Goal: Transaction & Acquisition: Book appointment/travel/reservation

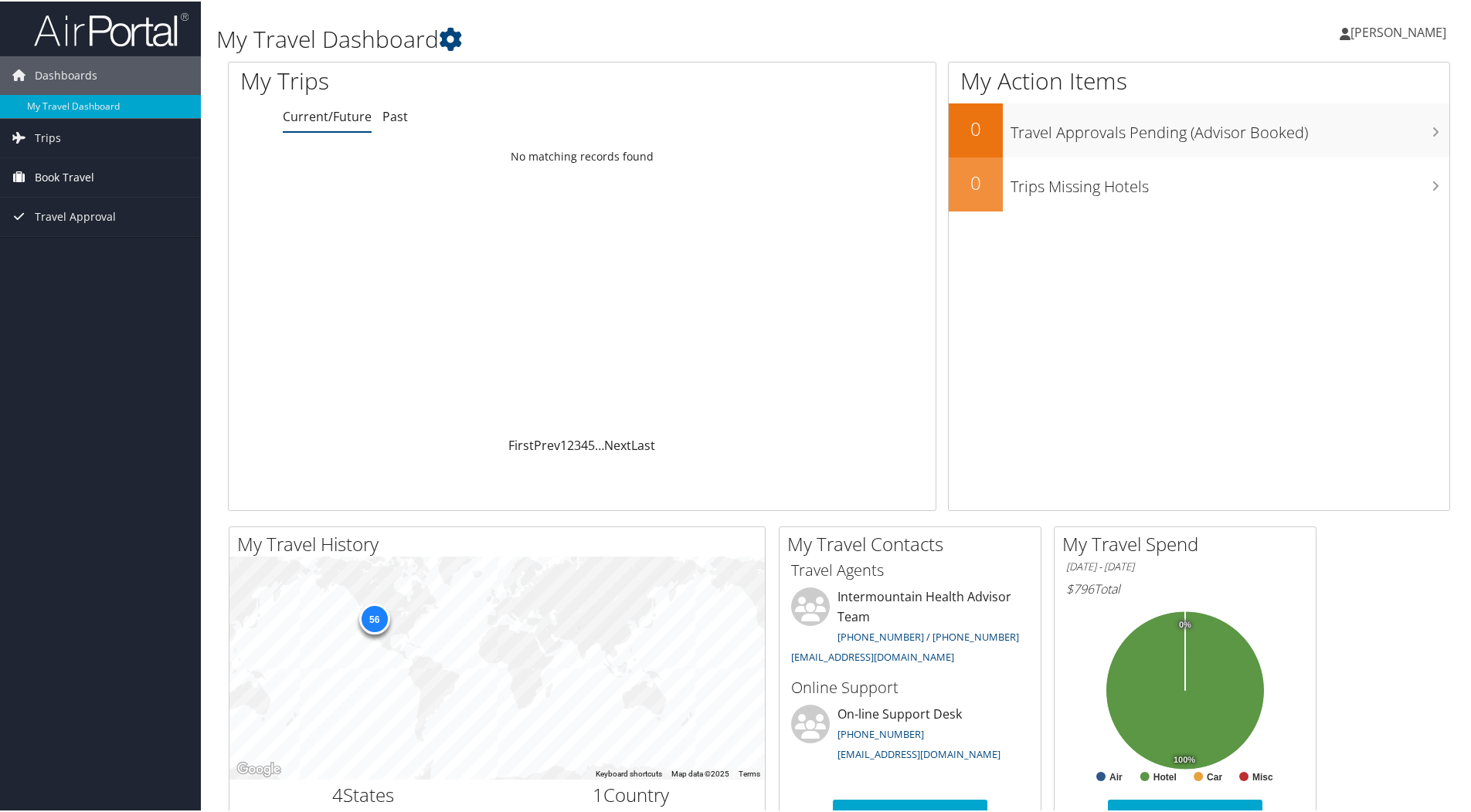
click at [92, 168] on span "Book Travel" at bounding box center [65, 176] width 60 height 39
click at [118, 255] on link "Book/Manage Online Trips" at bounding box center [100, 253] width 201 height 23
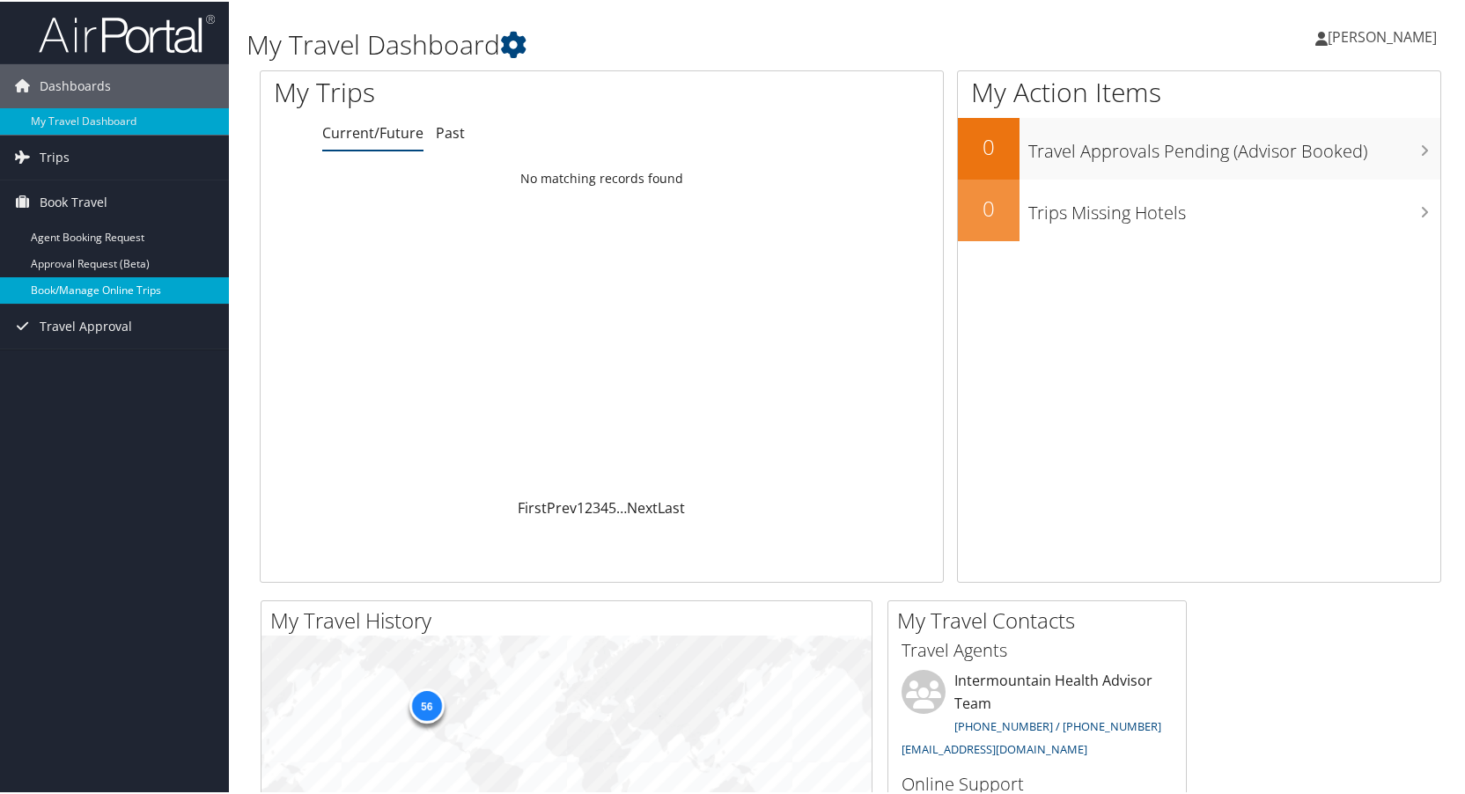
click at [166, 291] on link "Book/Manage Online Trips" at bounding box center [114, 289] width 229 height 26
